Goal: Task Accomplishment & Management: Manage account settings

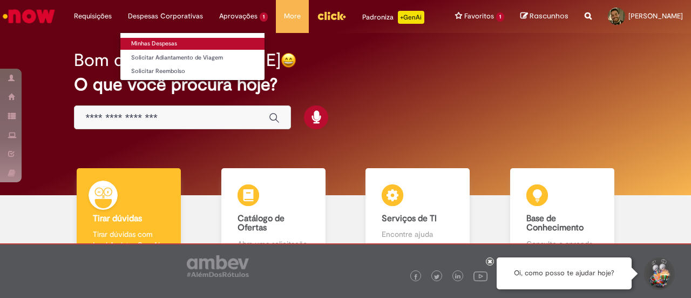
click at [157, 38] on link "Minhas Despesas" at bounding box center [192, 44] width 144 height 12
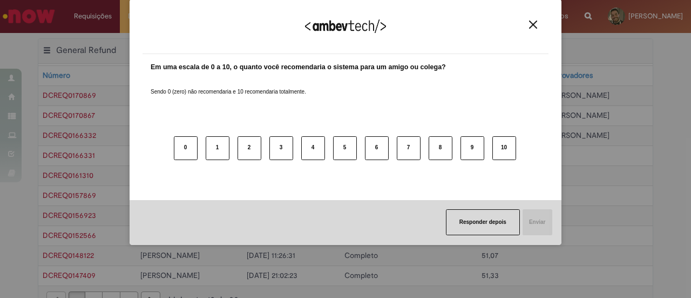
click at [531, 26] on img "Close" at bounding box center [533, 25] width 8 height 8
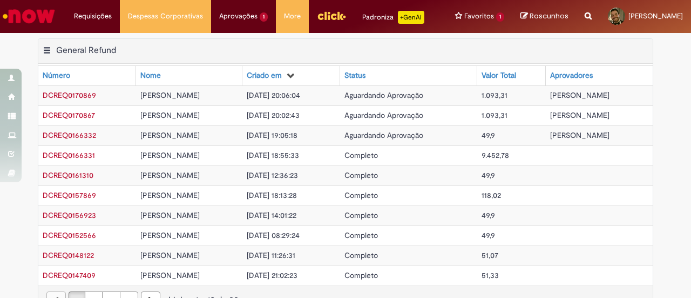
click at [80, 111] on span "DCREQ0170867" at bounding box center [69, 115] width 52 height 10
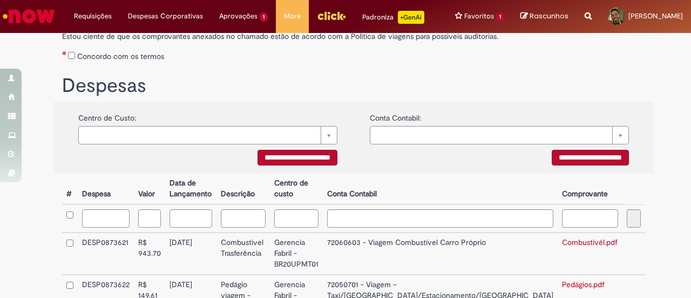
scroll to position [272, 0]
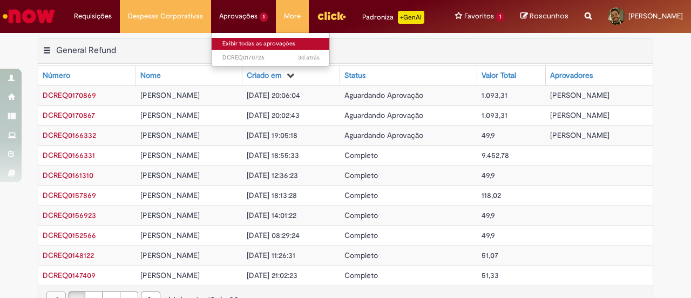
click at [239, 38] on link "Exibir todas as aprovações" at bounding box center [271, 44] width 119 height 12
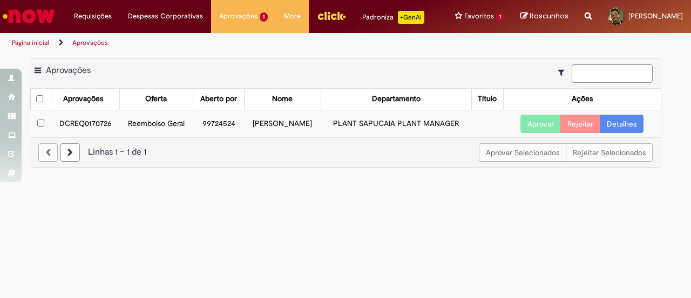
click at [613, 125] on link "Detalhes" at bounding box center [622, 124] width 44 height 18
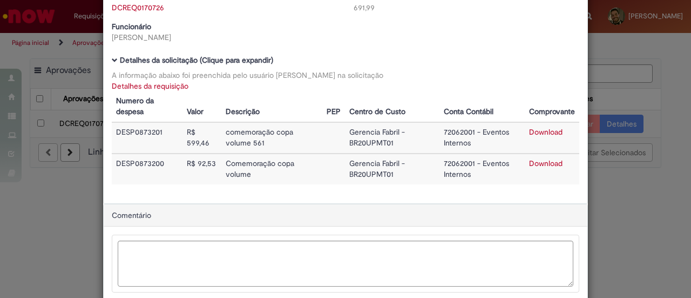
scroll to position [119, 0]
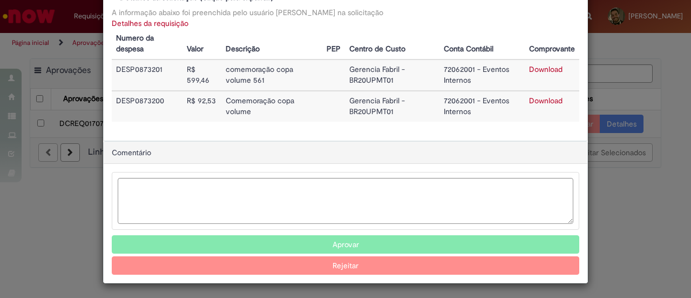
click at [536, 68] on link "Download" at bounding box center [545, 69] width 33 height 10
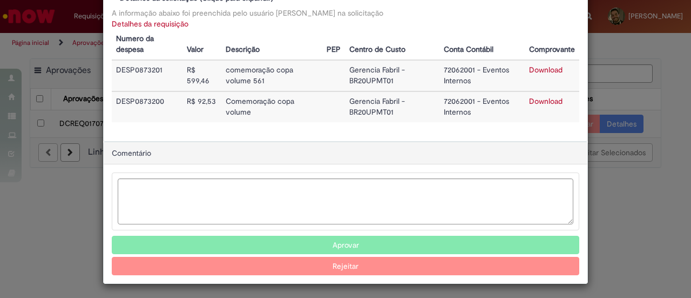
click at [380, 248] on button "Aprovar" at bounding box center [346, 245] width 468 height 18
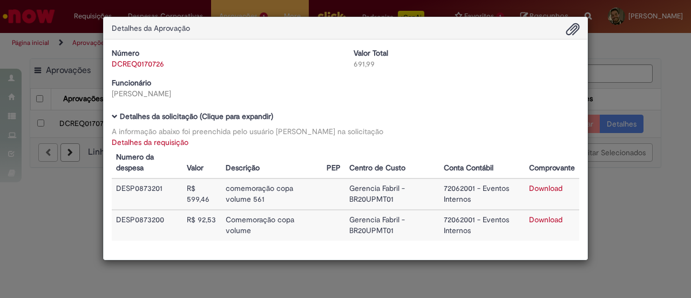
scroll to position [0, 0]
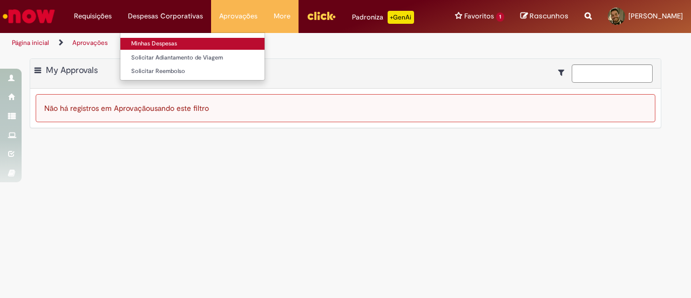
click at [153, 44] on link "Minhas Despesas" at bounding box center [192, 44] width 144 height 12
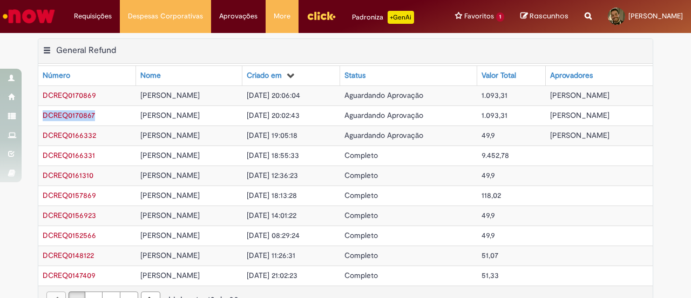
drag, startPoint x: 35, startPoint y: 114, endPoint x: 94, endPoint y: 118, distance: 59.0
click at [94, 118] on td "DCREQ0170867" at bounding box center [87, 115] width 98 height 20
copy span "DCREQ0170867"
click at [657, 126] on div "Exportar como PDF Exportar como Excel Exportar como CSV General Refund Tabela -…" at bounding box center [346, 182] width 632 height 288
click at [46, 19] on img "Ir para a Homepage" at bounding box center [29, 16] width 56 height 22
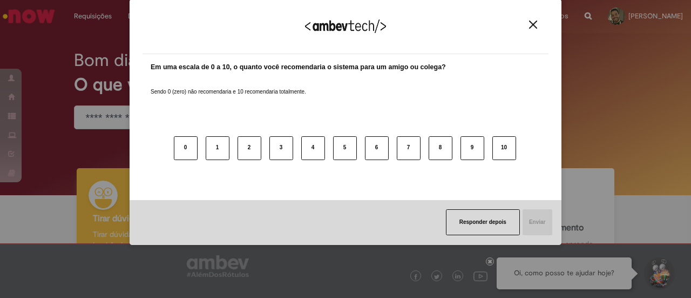
click at [539, 30] on div "Agradecemos seu feedback!" at bounding box center [346, 33] width 406 height 42
click at [536, 27] on img "Close" at bounding box center [533, 25] width 8 height 8
